Goal: Task Accomplishment & Management: Manage account settings

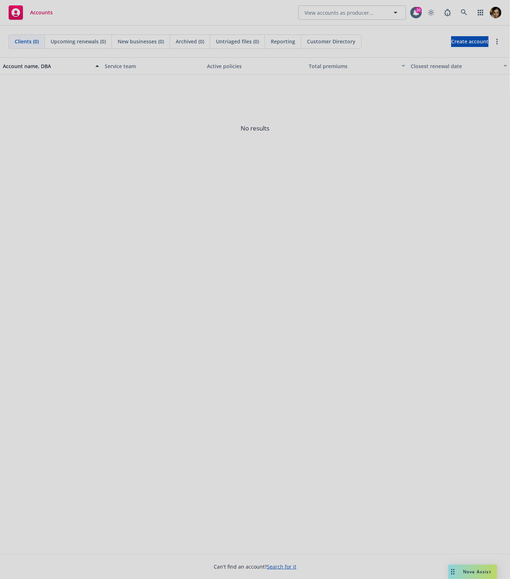
click at [449, 270] on div at bounding box center [255, 289] width 510 height 579
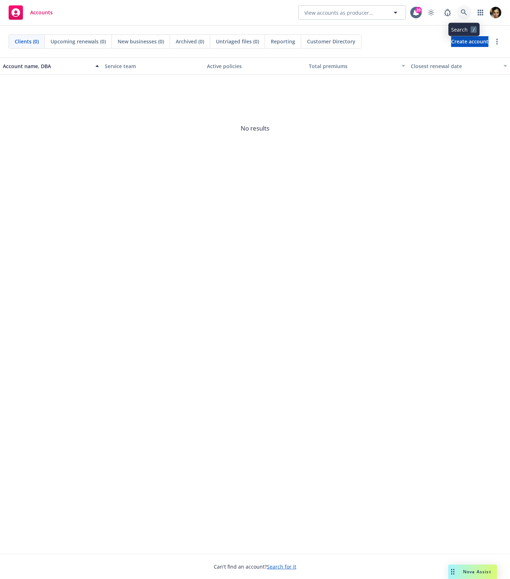
click at [462, 13] on icon at bounding box center [464, 12] width 6 height 6
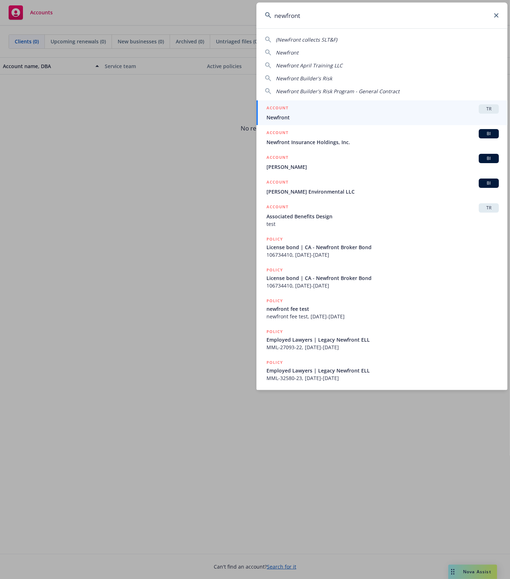
type input "newfront"
click at [327, 110] on div "ACCOUNT TR" at bounding box center [382, 108] width 232 height 9
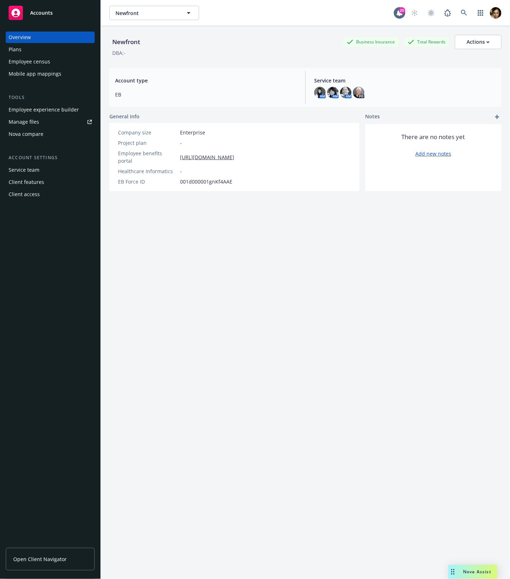
click at [70, 110] on div "Employee experience builder" at bounding box center [44, 109] width 70 height 11
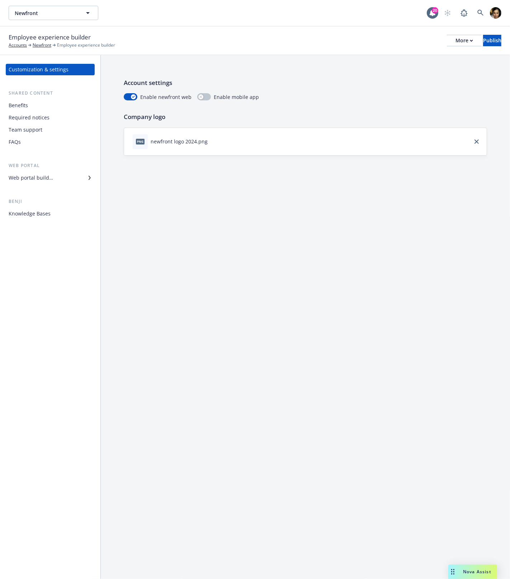
click at [22, 216] on div "Knowledge Bases" at bounding box center [30, 213] width 42 height 11
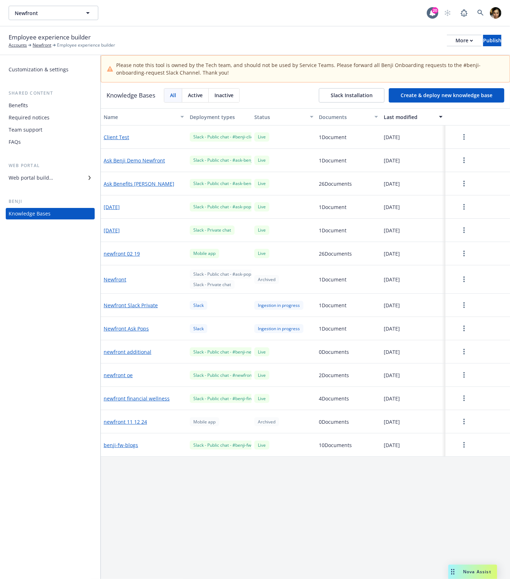
drag, startPoint x: 257, startPoint y: 109, endPoint x: 267, endPoint y: 298, distance: 189.2
click at [268, 304] on div "Name Deployment types Status Documents Last modified Client Test Slack - Public…" at bounding box center [305, 357] width 409 height 498
drag, startPoint x: 190, startPoint y: 116, endPoint x: 200, endPoint y: 138, distance: 24.4
click at [245, 119] on button "Deployment types" at bounding box center [219, 116] width 65 height 17
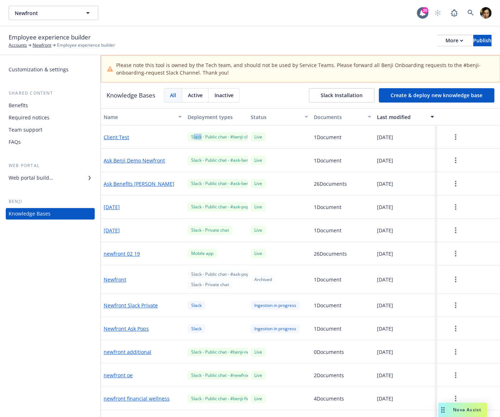
drag, startPoint x: 191, startPoint y: 138, endPoint x: 199, endPoint y: 138, distance: 8.2
click at [199, 138] on div "Slack - Public chat - #benji-client-document-test" at bounding box center [238, 136] width 101 height 9
drag, startPoint x: 186, startPoint y: 253, endPoint x: 218, endPoint y: 255, distance: 31.6
click at [218, 255] on div "Mobile app" at bounding box center [216, 253] width 63 height 23
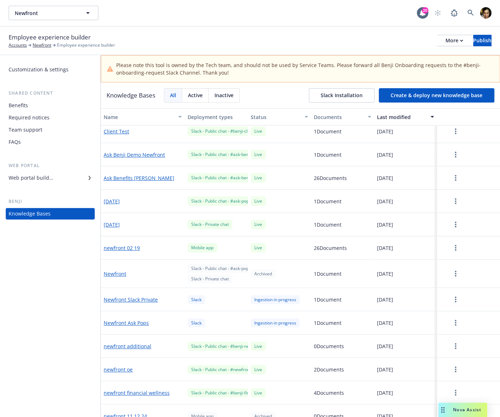
scroll to position [11, 0]
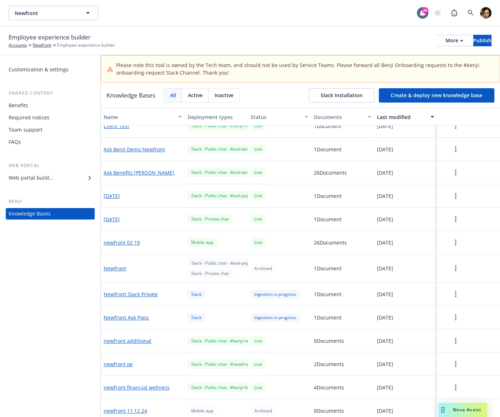
drag, startPoint x: 272, startPoint y: 214, endPoint x: 178, endPoint y: 219, distance: 94.5
click at [178, 219] on div "2025-07-24 Slack - Private chat Live 1 Document 08/27/2025" at bounding box center [300, 219] width 399 height 23
click at [469, 14] on icon at bounding box center [470, 13] width 6 height 6
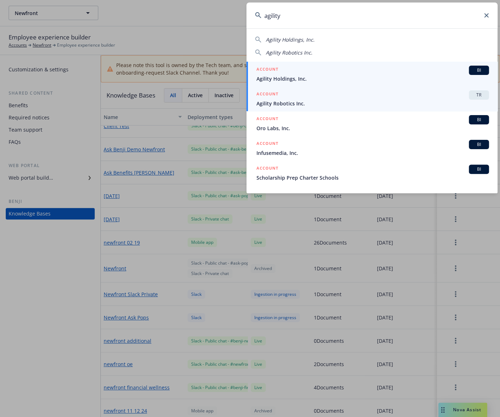
type input "agility"
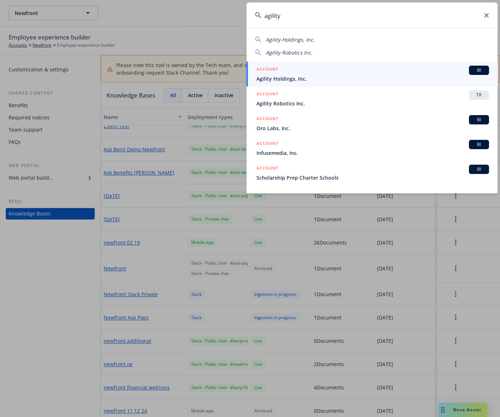
click at [290, 103] on span "Agility Robotics Inc." at bounding box center [372, 104] width 232 height 8
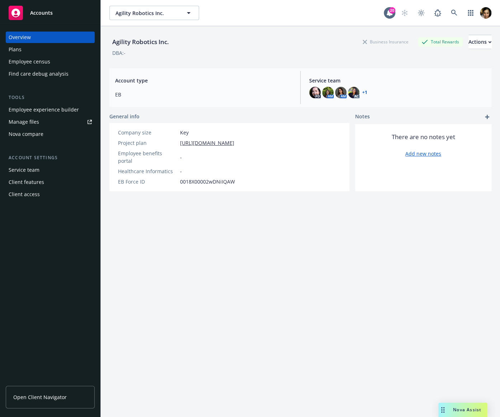
click at [51, 104] on div "Employee experience builder" at bounding box center [44, 109] width 70 height 11
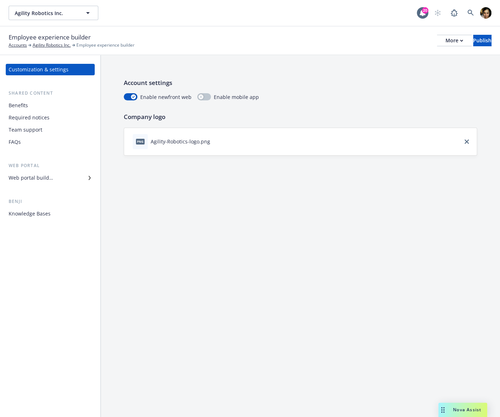
click at [47, 214] on div "Knowledge Bases" at bounding box center [30, 213] width 42 height 11
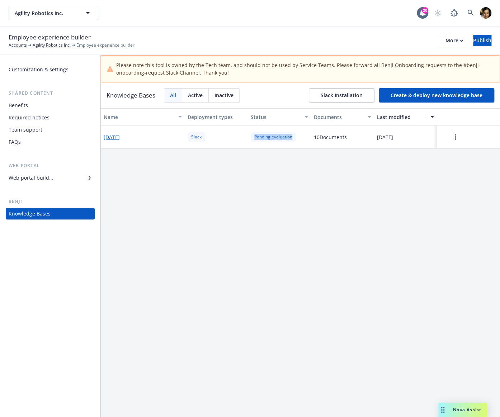
drag, startPoint x: 248, startPoint y: 138, endPoint x: 303, endPoint y: 140, distance: 54.9
click at [303, 140] on div "[DATE] Slack Pending evaluation 10 Document s [DATE]" at bounding box center [300, 137] width 399 height 23
click at [246, 122] on button "Deployment types" at bounding box center [216, 116] width 63 height 17
drag, startPoint x: 250, startPoint y: 114, endPoint x: 281, endPoint y: 137, distance: 39.2
click at [280, 137] on div "Name Deployment types Status Documents Last modified 2025.09.17 Slack Pending e…" at bounding box center [300, 276] width 399 height 336
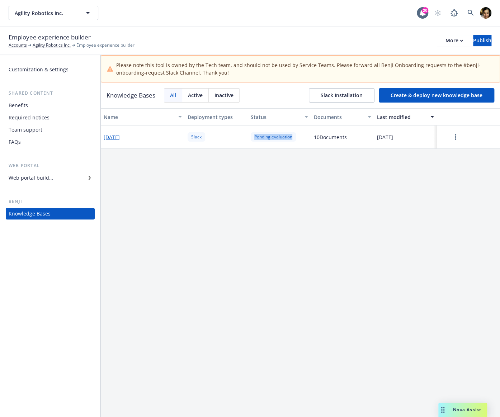
click at [287, 137] on div "Pending evaluation" at bounding box center [273, 136] width 45 height 9
drag, startPoint x: 291, startPoint y: 138, endPoint x: 252, endPoint y: 137, distance: 38.8
click at [252, 137] on div "Pending evaluation" at bounding box center [273, 136] width 45 height 9
click at [424, 354] on div "Name Deployment types Status Documents Last modified 2025.09.17 Slack Pending e…" at bounding box center [300, 276] width 399 height 336
click at [469, 14] on icon at bounding box center [470, 13] width 6 height 6
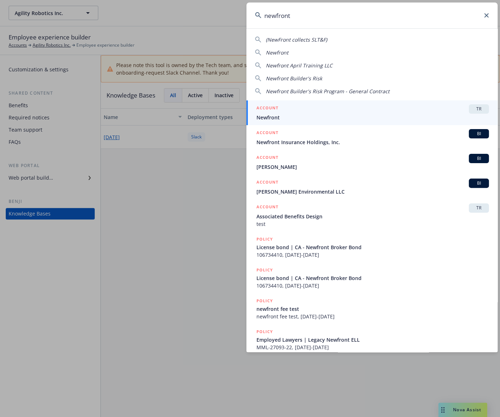
type input "newfront"
click at [337, 109] on div "ACCOUNT TR" at bounding box center [372, 108] width 232 height 9
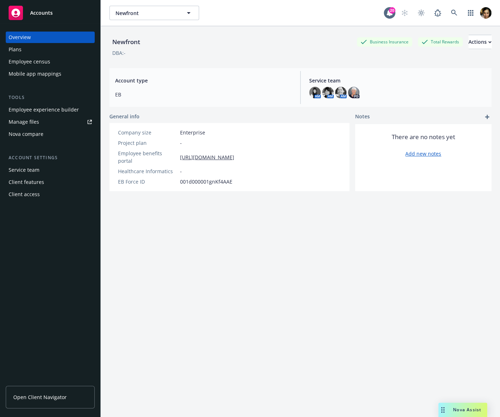
click at [38, 61] on div "Employee census" at bounding box center [30, 61] width 42 height 11
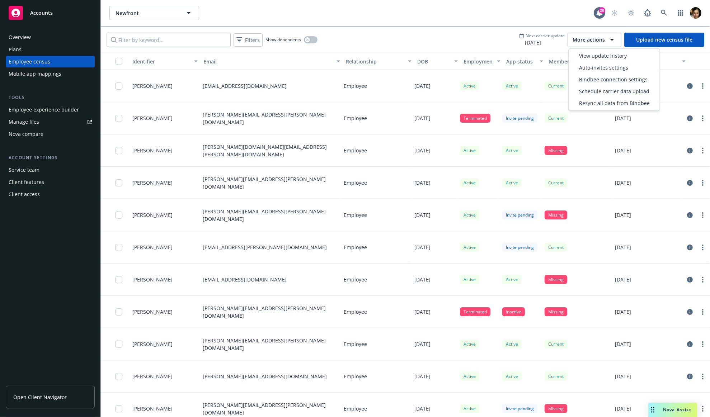
click at [500, 37] on span "More actions" at bounding box center [588, 39] width 32 height 7
click at [500, 68] on span "Auto-invites settings" at bounding box center [603, 68] width 49 height 8
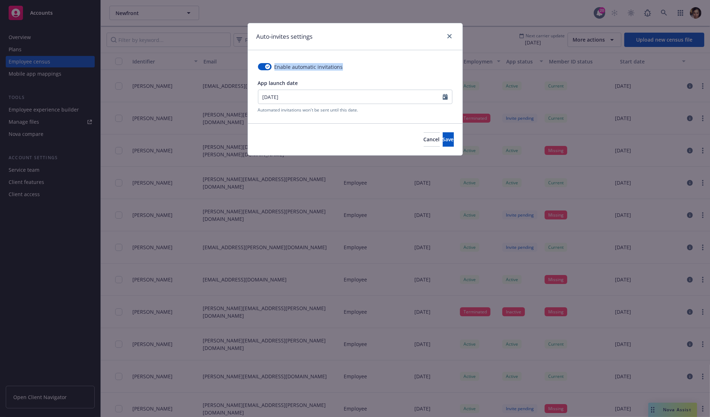
drag, startPoint x: 261, startPoint y: 72, endPoint x: 346, endPoint y: 66, distance: 84.9
click at [346, 66] on div "Enable automatic invitations App launch date 03/18/2025 Automated invitations w…" at bounding box center [355, 86] width 214 height 73
click at [323, 68] on span "Enable automatic invitations" at bounding box center [308, 67] width 68 height 8
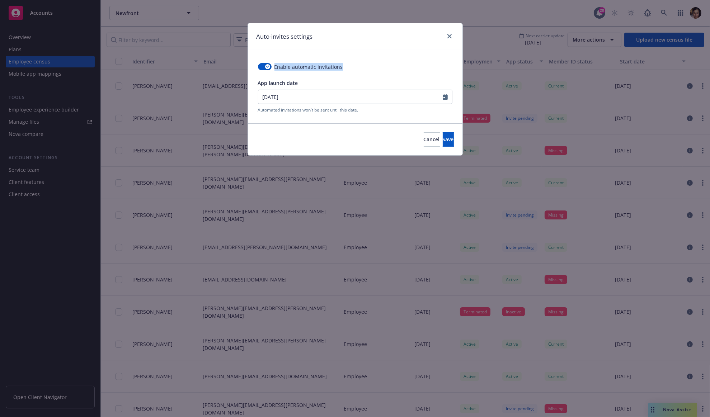
click at [323, 68] on span "Enable automatic invitations" at bounding box center [308, 67] width 68 height 8
click at [424, 141] on span "Cancel" at bounding box center [432, 139] width 16 height 7
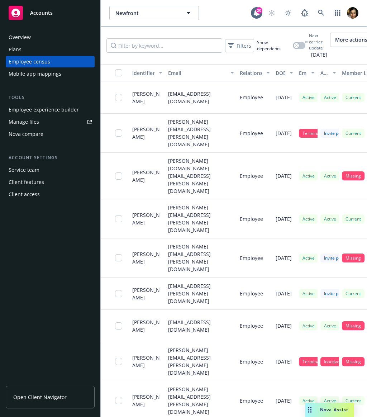
drag, startPoint x: 100, startPoint y: 54, endPoint x: 55, endPoint y: 49, distance: 45.8
click at [55, 49] on div "Accounts Overview Plans Employee census Mobile app mappings Tools Employee expe…" at bounding box center [183, 208] width 367 height 417
click at [277, 28] on div "Filters Show dependents Next carrier update 10/08/2025 More actions Upload new …" at bounding box center [234, 45] width 266 height 37
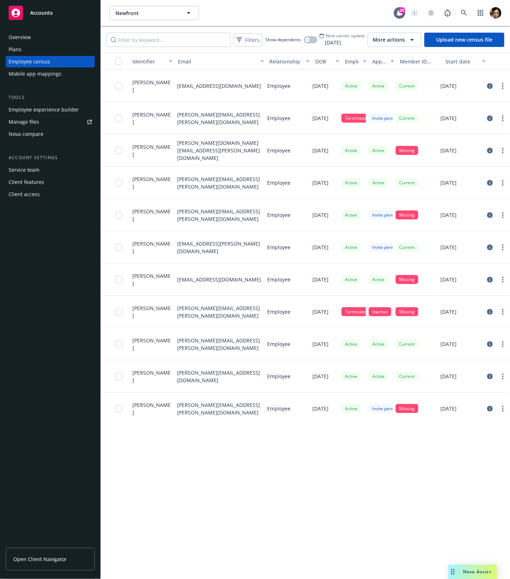
click at [96, 86] on div "Overview Plans Employee census Mobile app mappings Tools Employee experience bu…" at bounding box center [50, 301] width 100 height 556
